Goal: Task Accomplishment & Management: Use online tool/utility

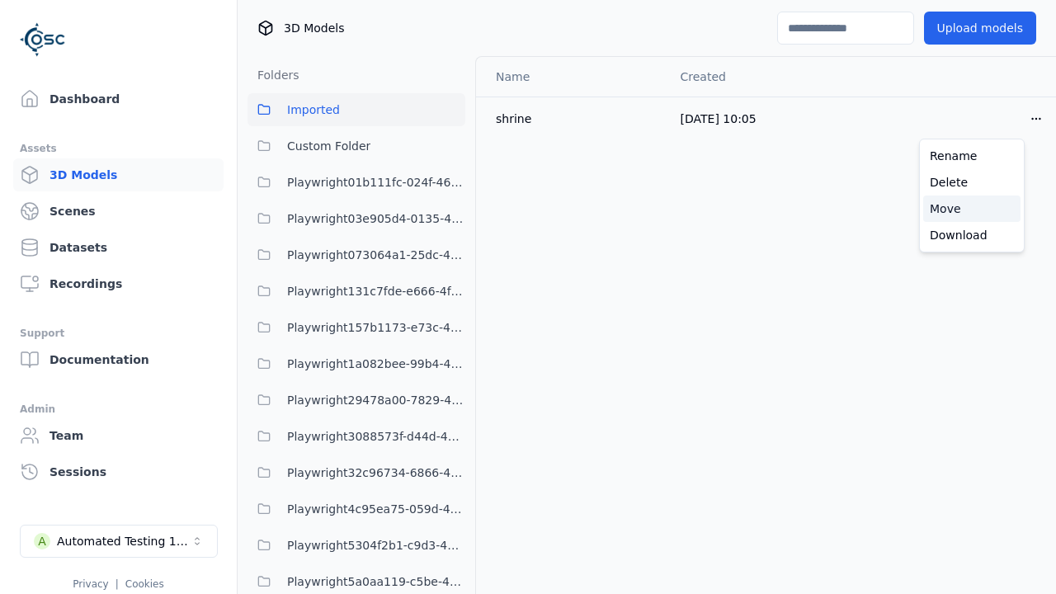
click at [972, 209] on div "Move" at bounding box center [971, 209] width 97 height 26
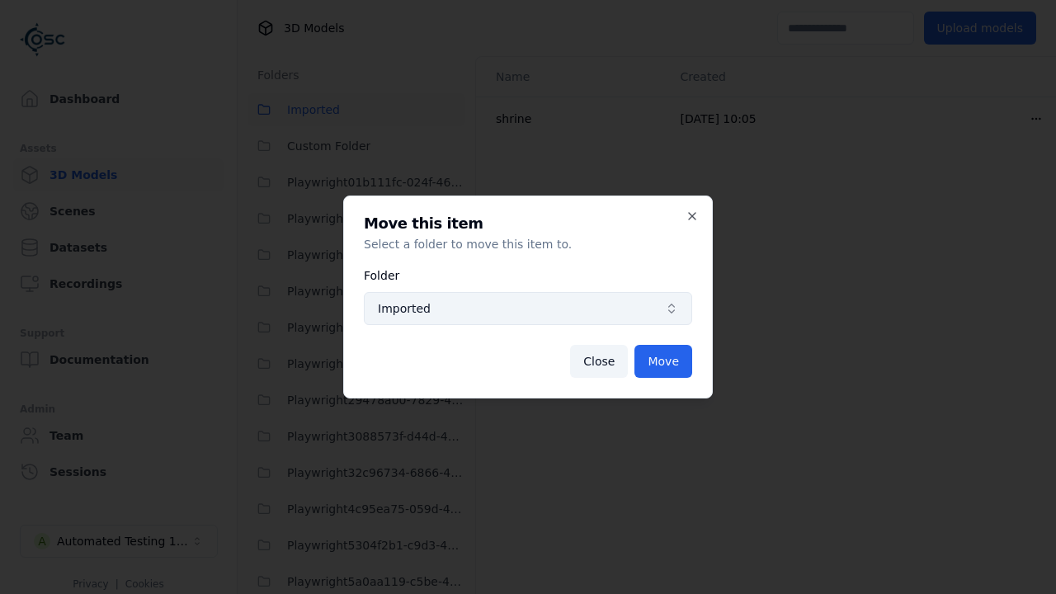
click at [528, 309] on span "Imported" at bounding box center [518, 308] width 281 height 17
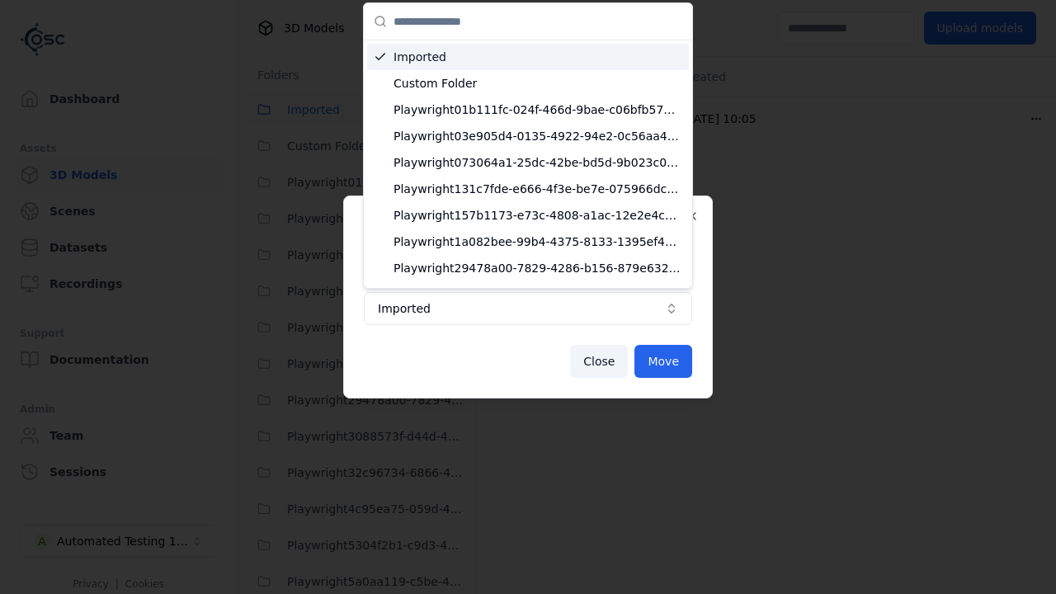
click at [531, 75] on span "Custom Folder" at bounding box center [538, 83] width 289 height 17
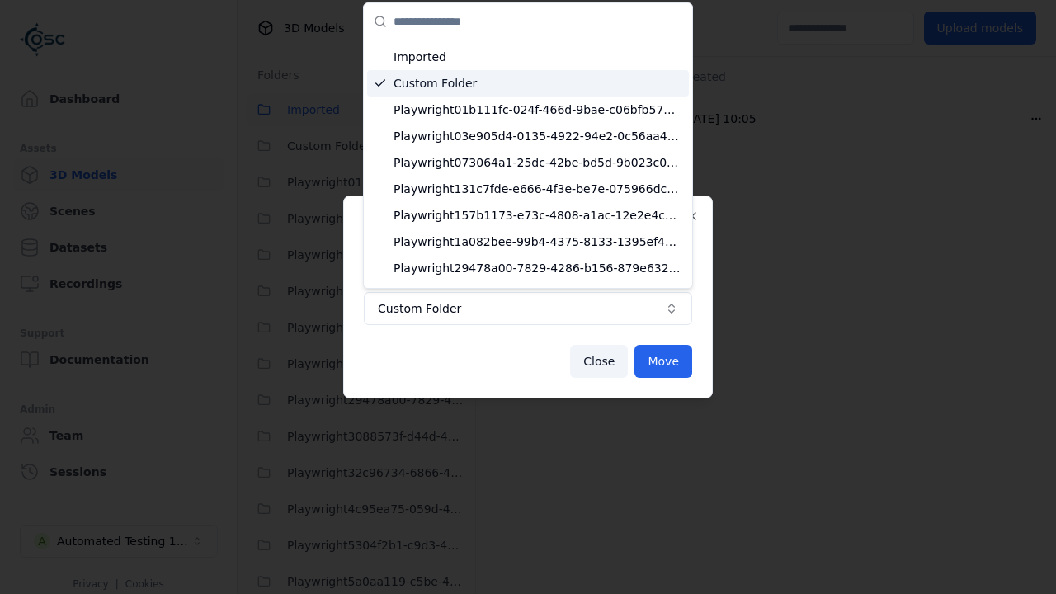
scroll to position [35, 0]
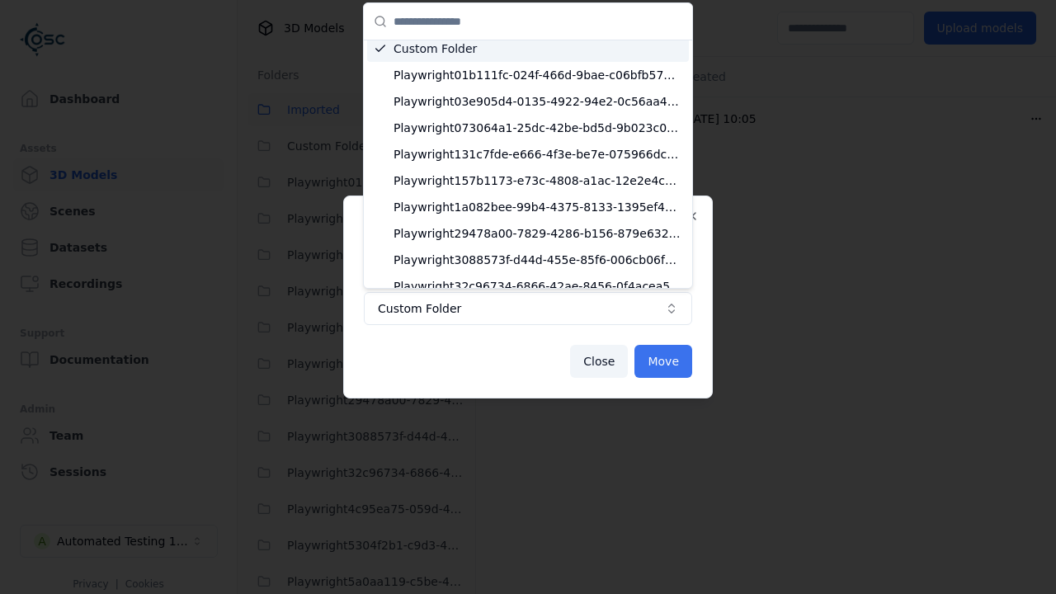
click at [664, 361] on button "Move" at bounding box center [664, 361] width 58 height 33
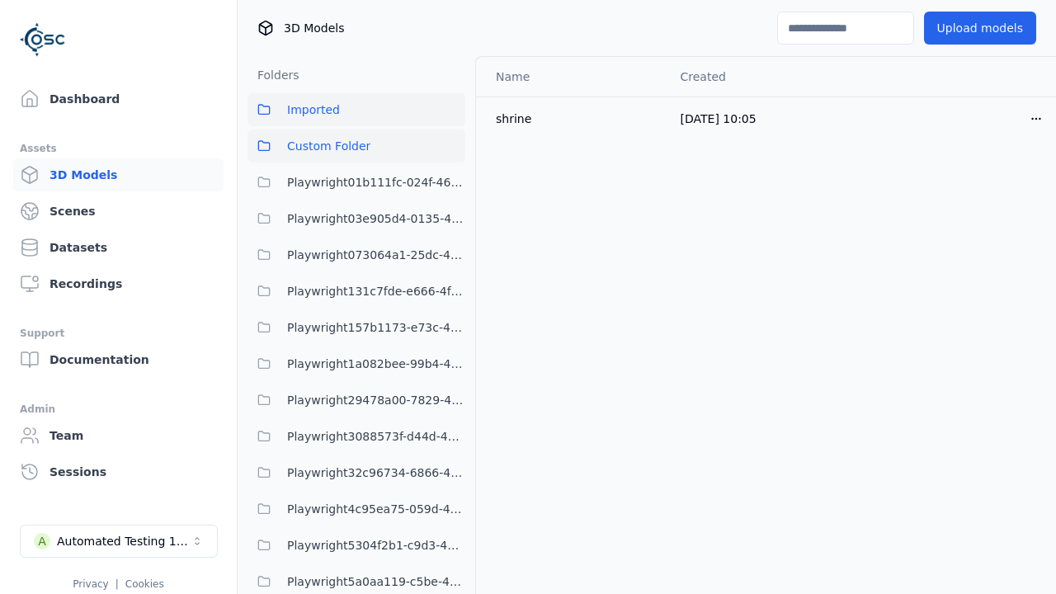
click at [356, 146] on span "Custom Folder" at bounding box center [328, 146] width 83 height 20
click at [3, 466] on div "Dashboard Assets 3D Models Scenes Datasets Recordings Support Documentation Adm…" at bounding box center [119, 297] width 238 height 594
click at [312, 116] on span "Imported" at bounding box center [313, 110] width 53 height 20
click at [304, 143] on span "Custom Folder" at bounding box center [328, 146] width 83 height 20
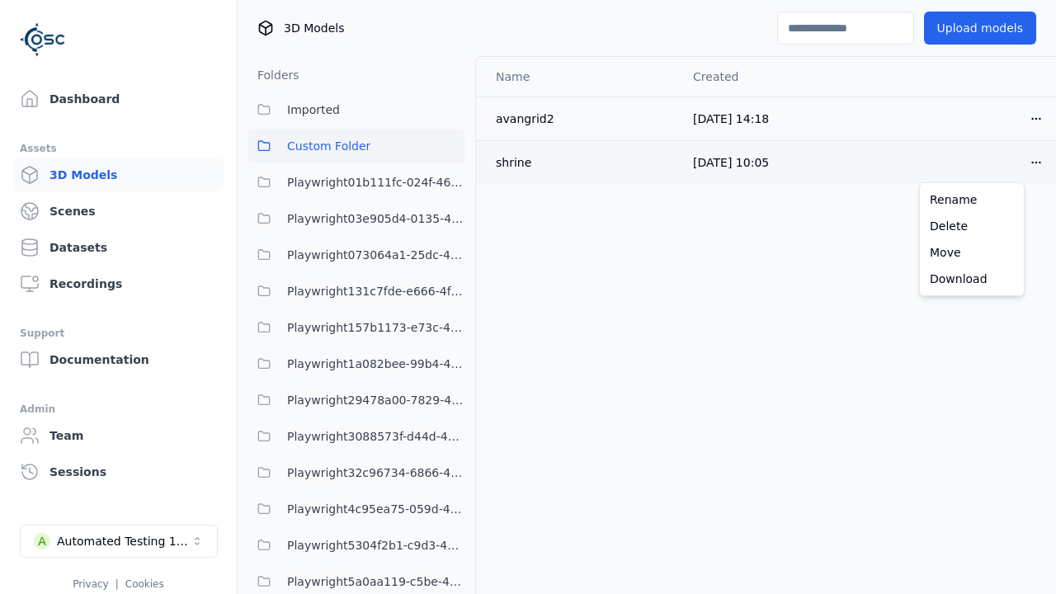
click at [1011, 163] on html "Support Dashboard Assets 3D Models Scenes Datasets Recordings Support Documenta…" at bounding box center [528, 297] width 1056 height 594
click at [960, 257] on div "Move" at bounding box center [971, 252] width 97 height 26
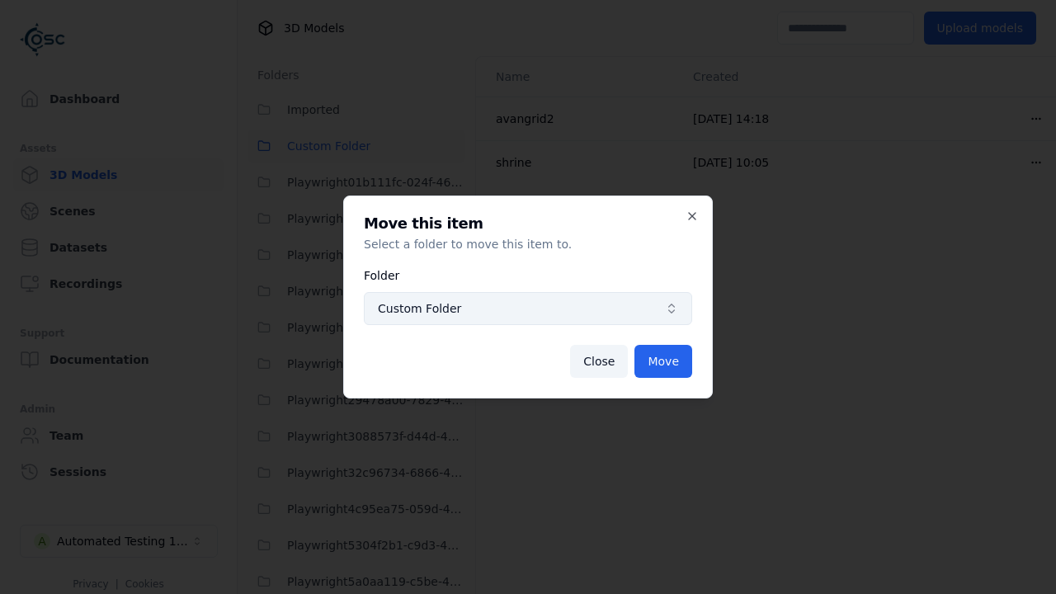
click at [543, 304] on span "Custom Folder" at bounding box center [518, 308] width 281 height 17
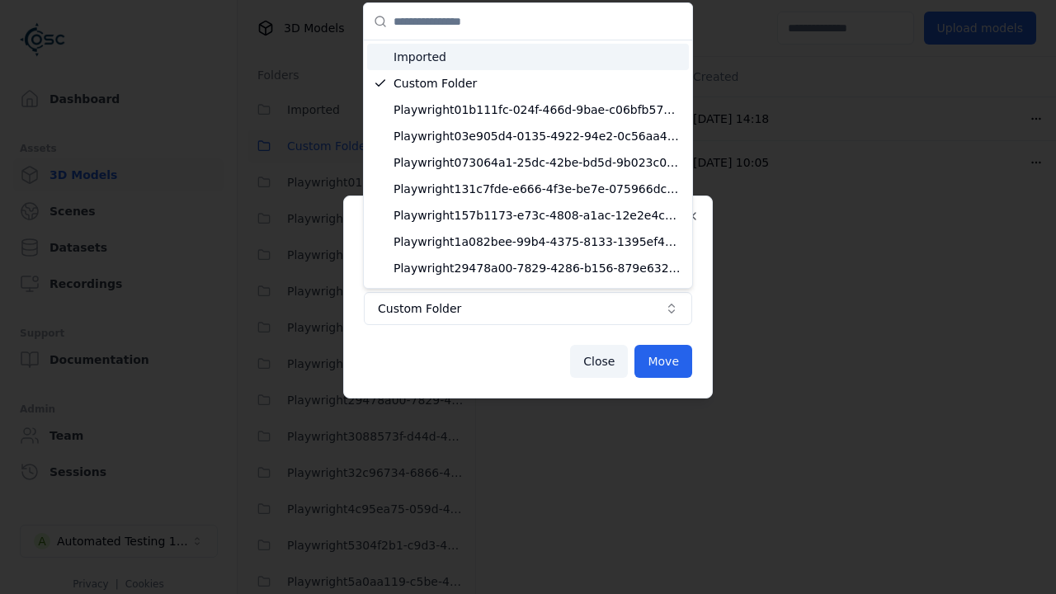
click at [517, 50] on span "Imported" at bounding box center [538, 57] width 289 height 17
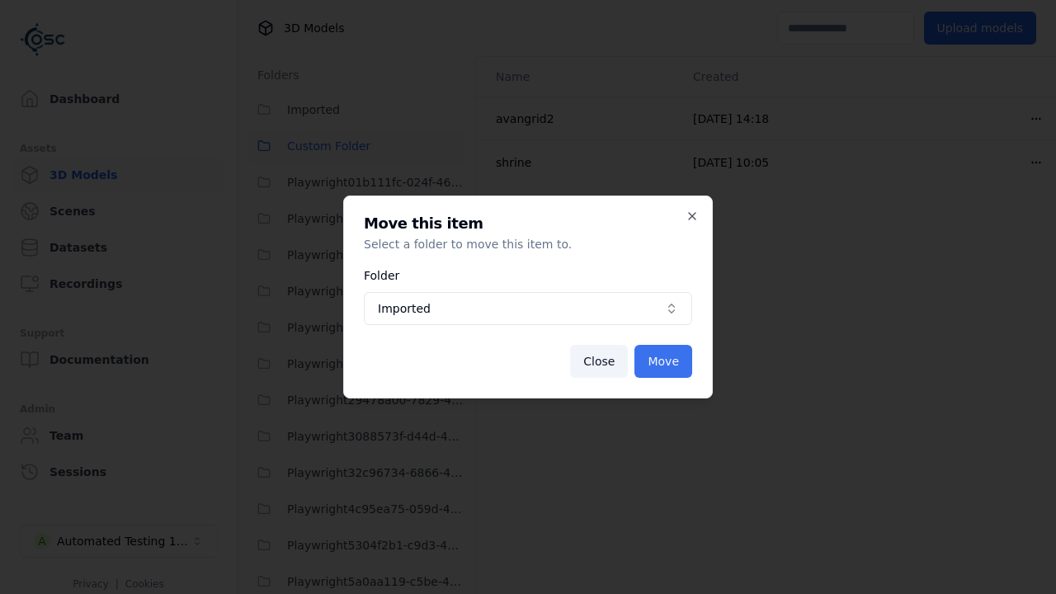
click at [672, 362] on button "Move" at bounding box center [664, 361] width 58 height 33
